Goal: Find specific page/section: Find specific page/section

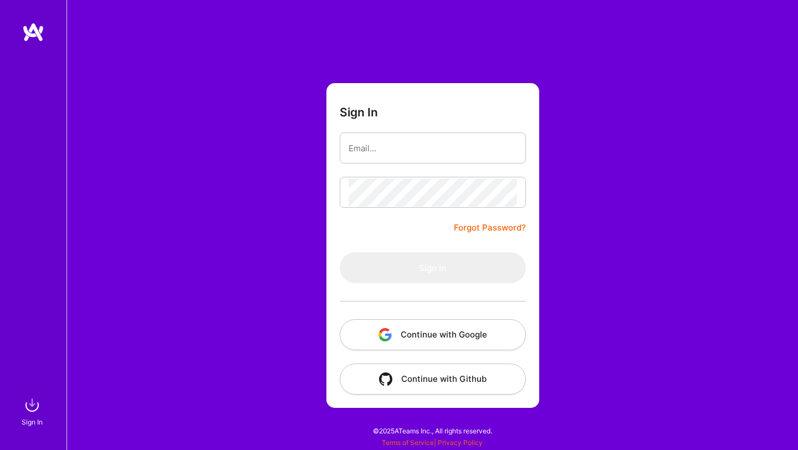
click at [477, 328] on button "Continue with Google" at bounding box center [433, 334] width 186 height 31
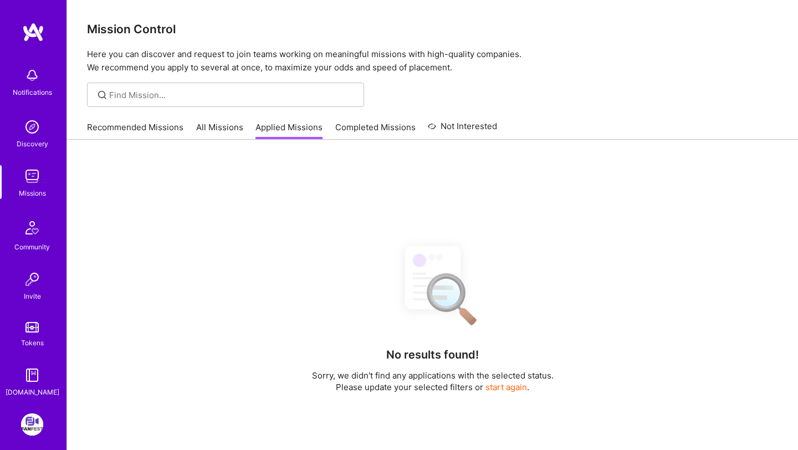
click at [143, 125] on link "Recommended Missions" at bounding box center [135, 130] width 96 height 18
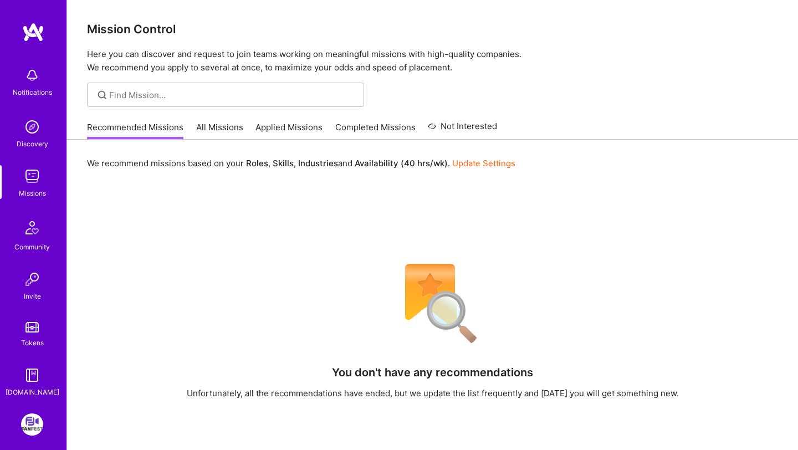
click at [215, 126] on link "All Missions" at bounding box center [219, 130] width 47 height 18
